Goal: Navigation & Orientation: Find specific page/section

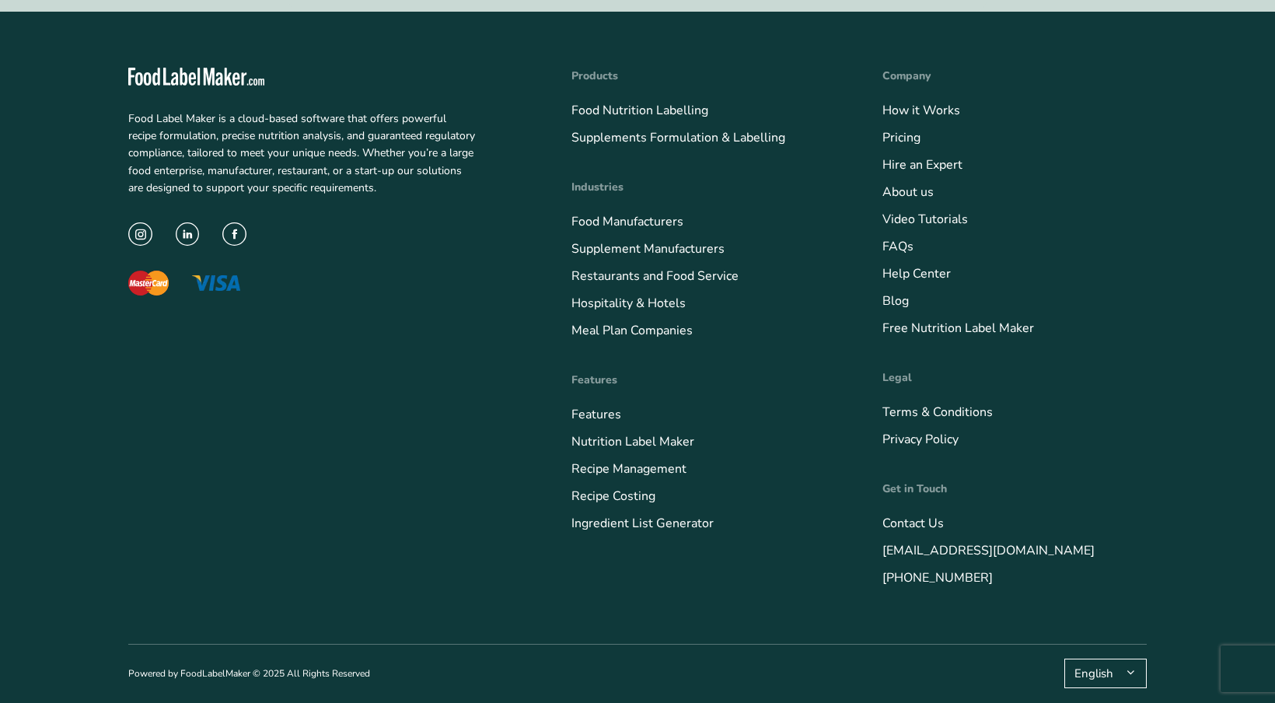
scroll to position [6116, 0]
click at [628, 107] on link "Food Nutrition Labelling" at bounding box center [639, 110] width 137 height 17
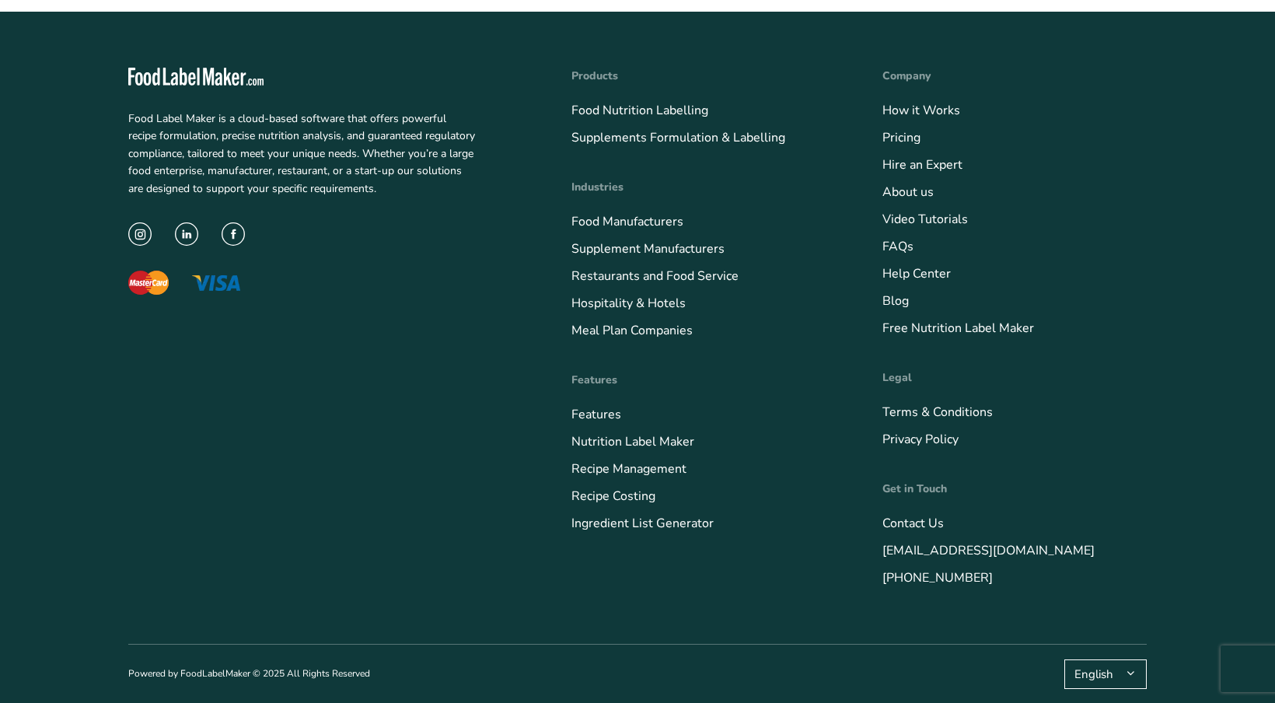
scroll to position [5744, 0]
click at [610, 303] on link "Hospitality & Hotels" at bounding box center [628, 303] width 114 height 17
